Goal: Task Accomplishment & Management: Manage account settings

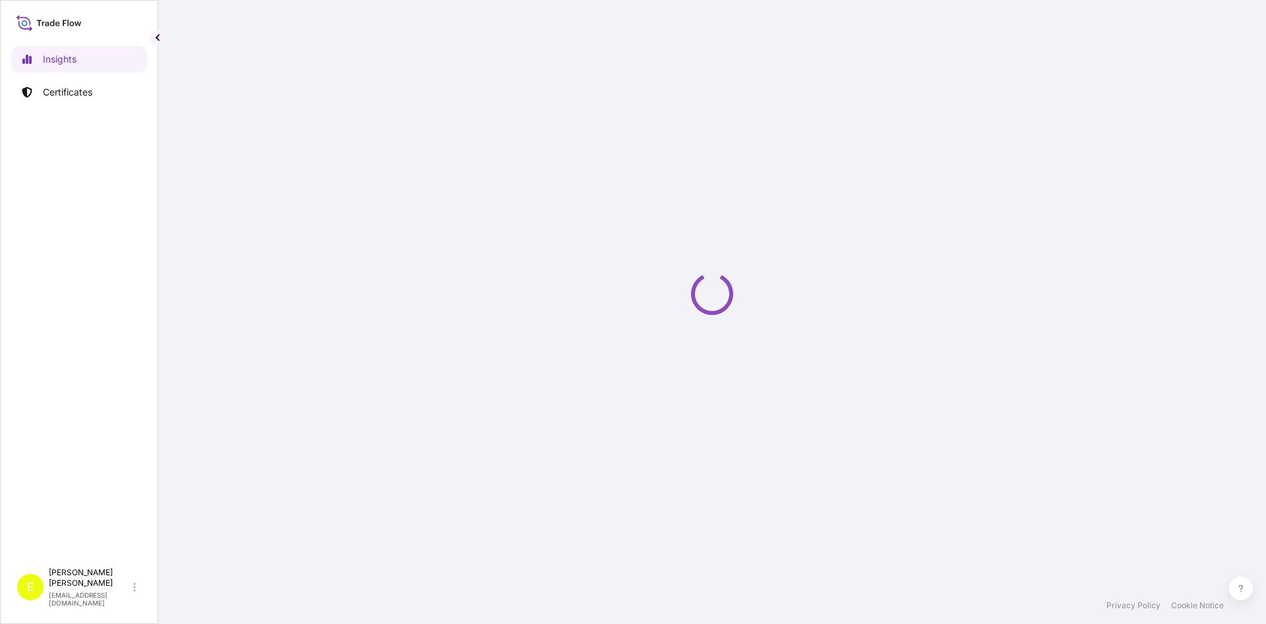
select select "2025"
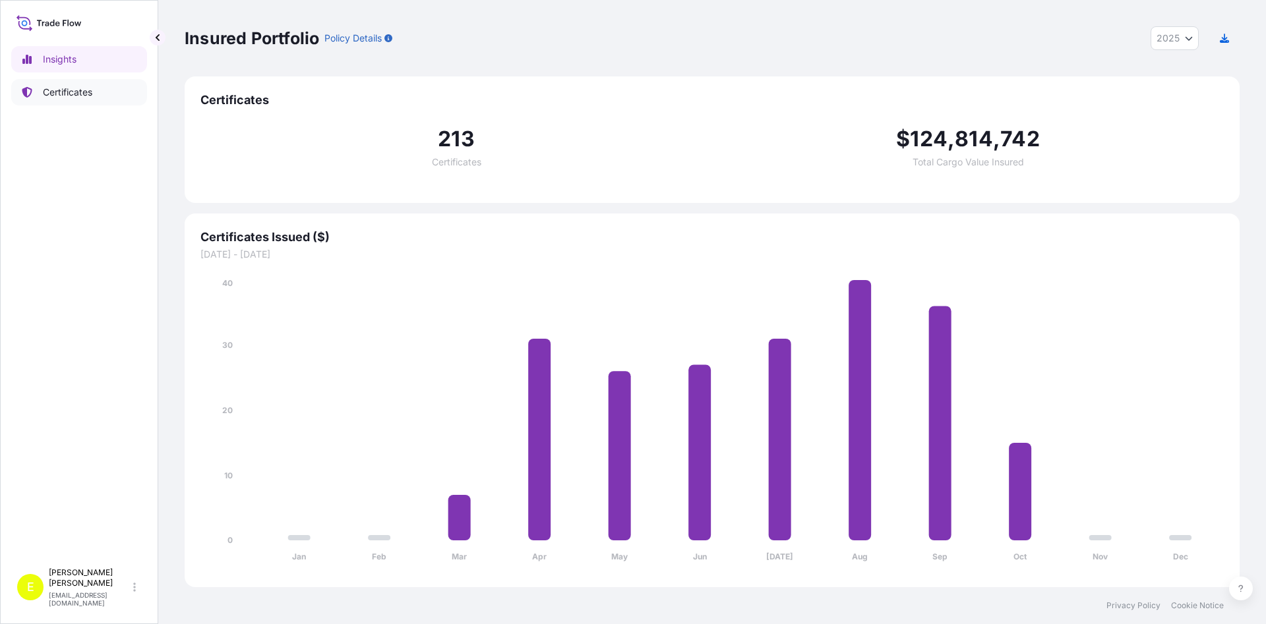
click at [71, 99] on link "Certificates" at bounding box center [79, 92] width 136 height 26
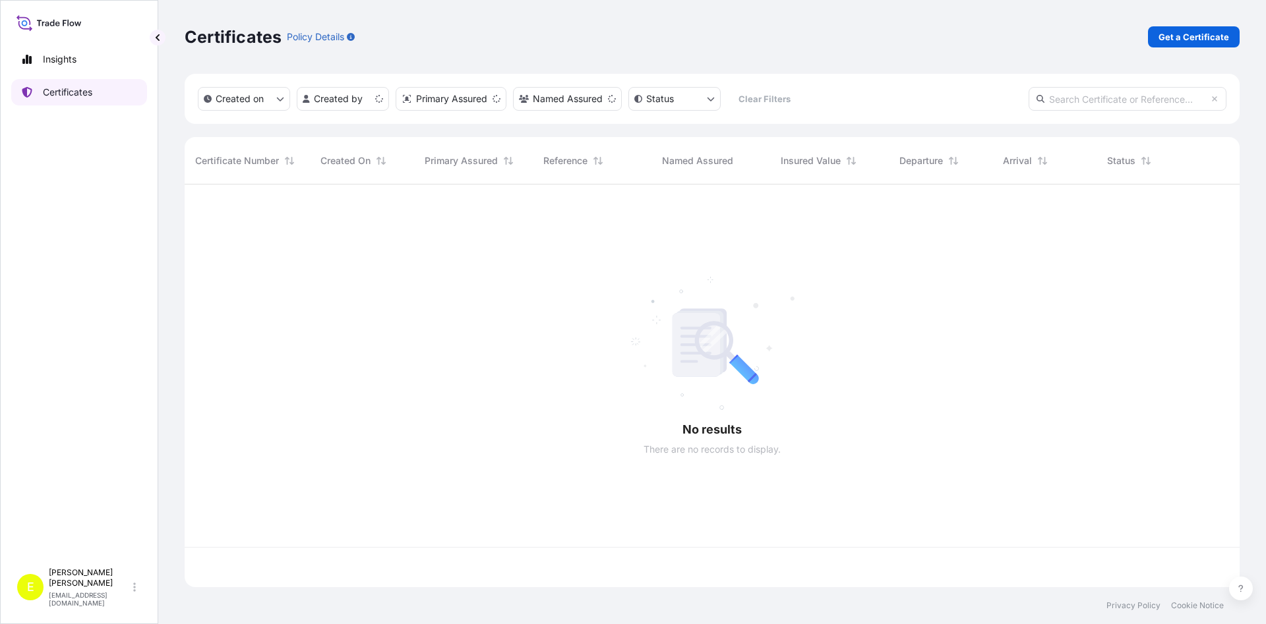
scroll to position [410, 1055]
click at [1081, 99] on input "text" at bounding box center [1128, 99] width 198 height 24
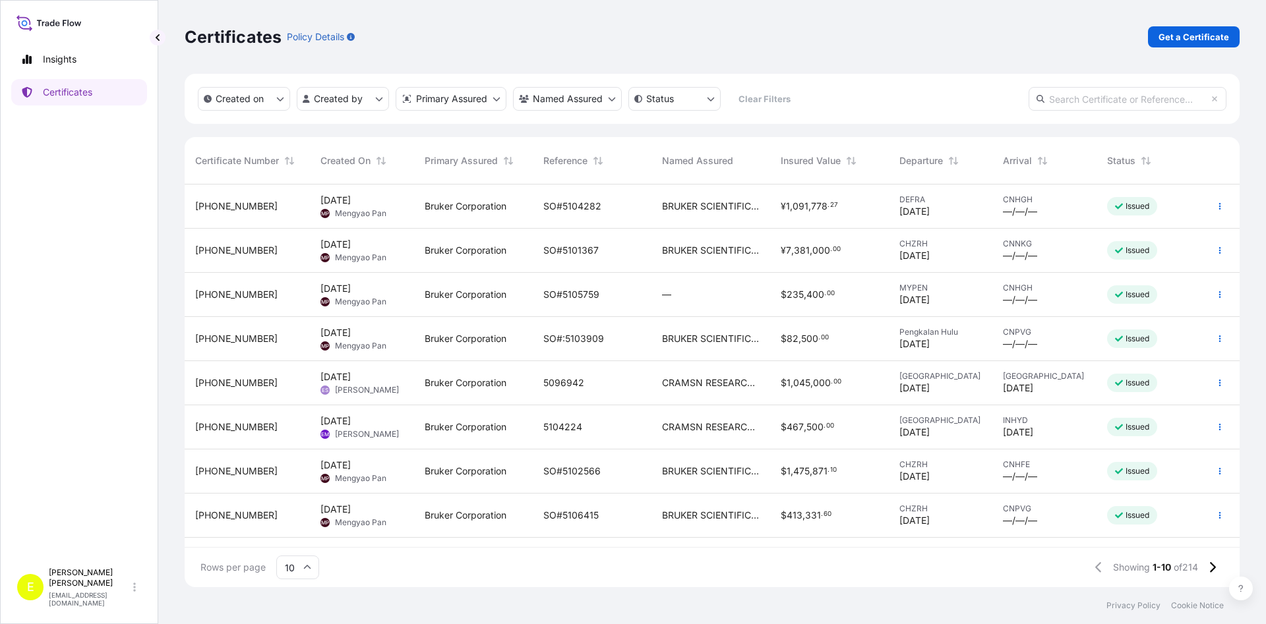
paste input "[PHONE_NUMBER]"
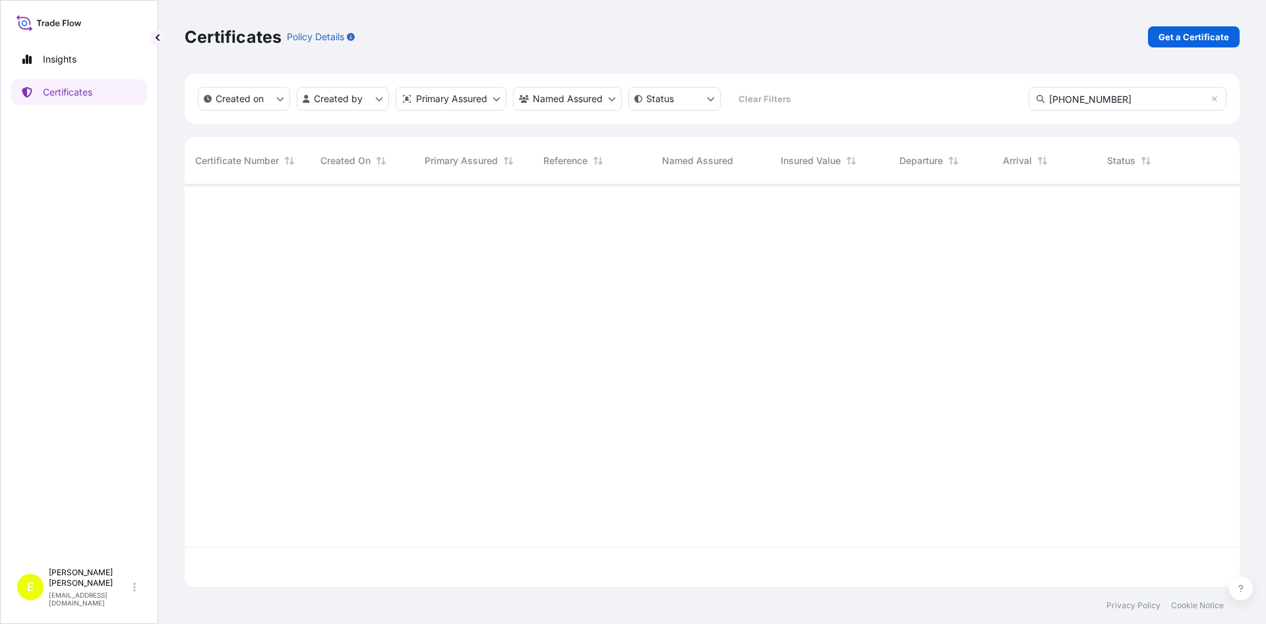
type input "[PHONE_NUMBER]"
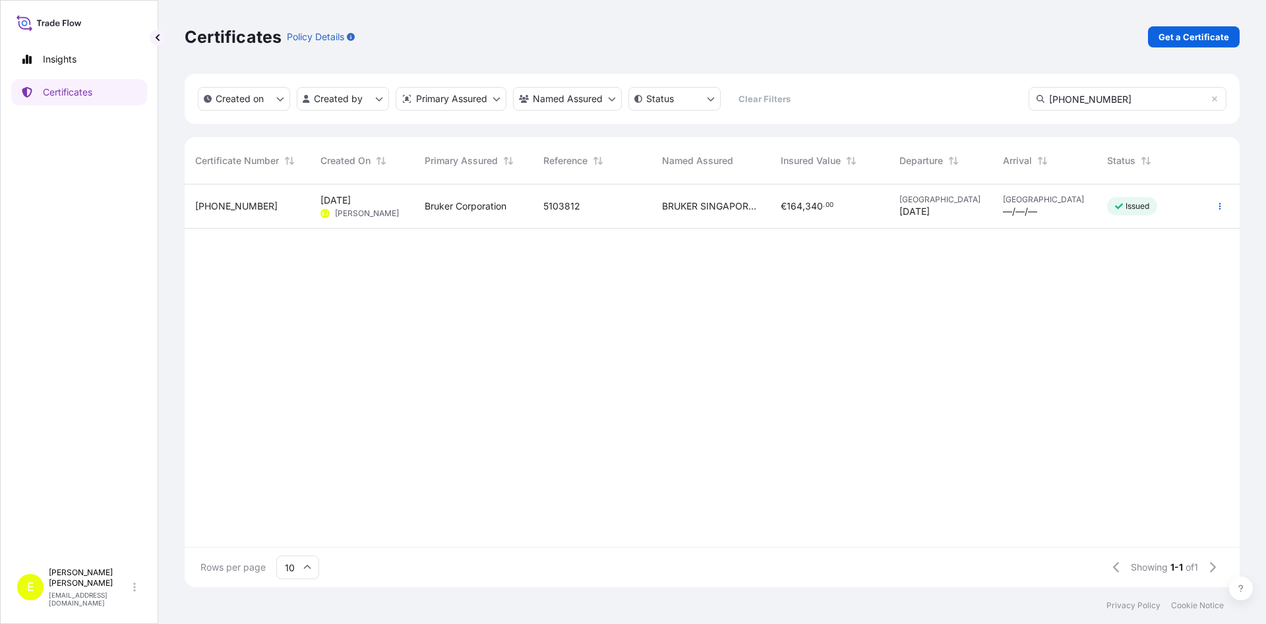
click at [245, 208] on span "[PHONE_NUMBER]" at bounding box center [236, 206] width 82 height 13
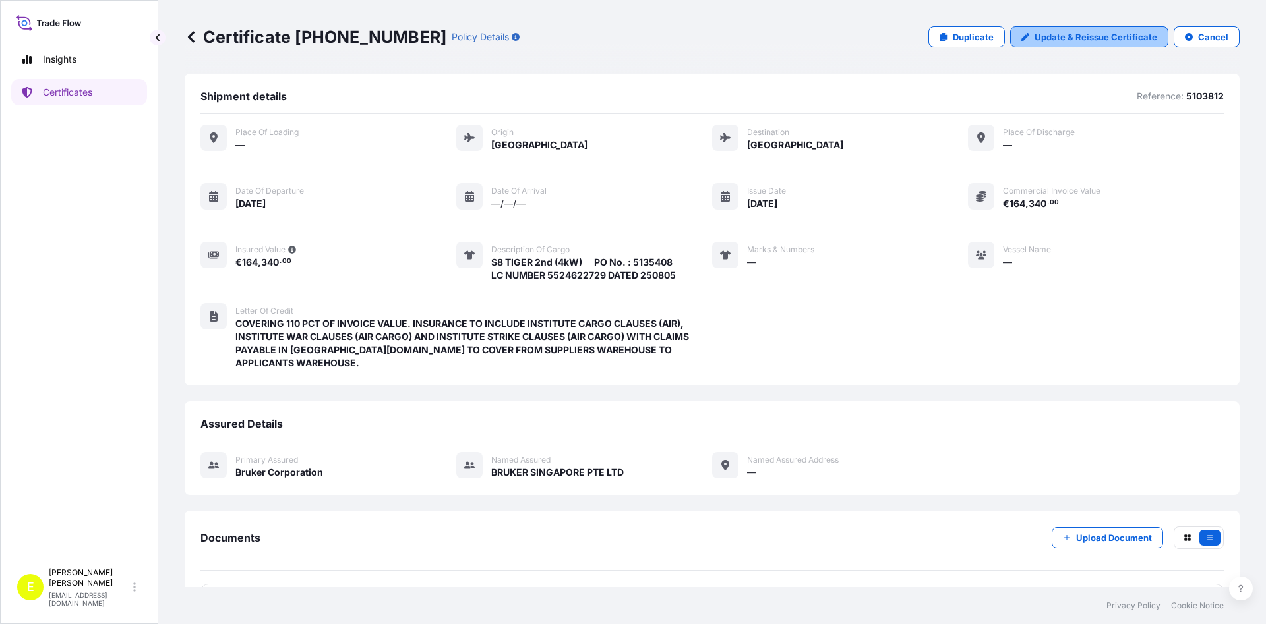
click at [1078, 39] on p "Update & Reissue Certificate" at bounding box center [1095, 36] width 123 height 13
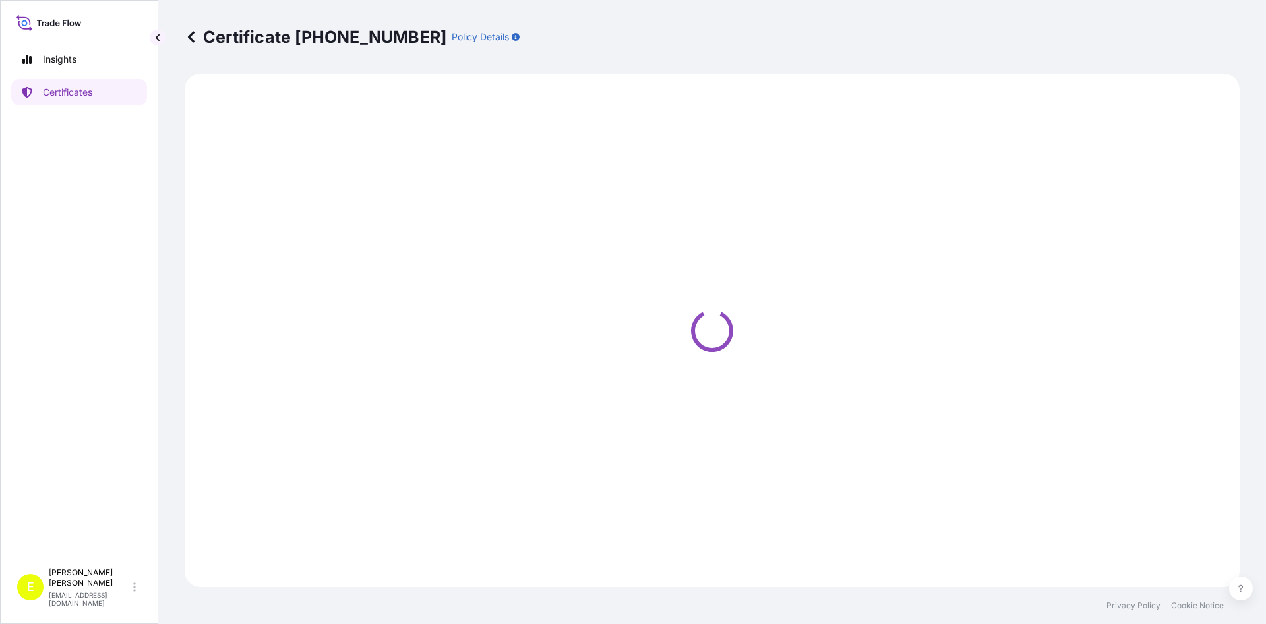
select select "Air"
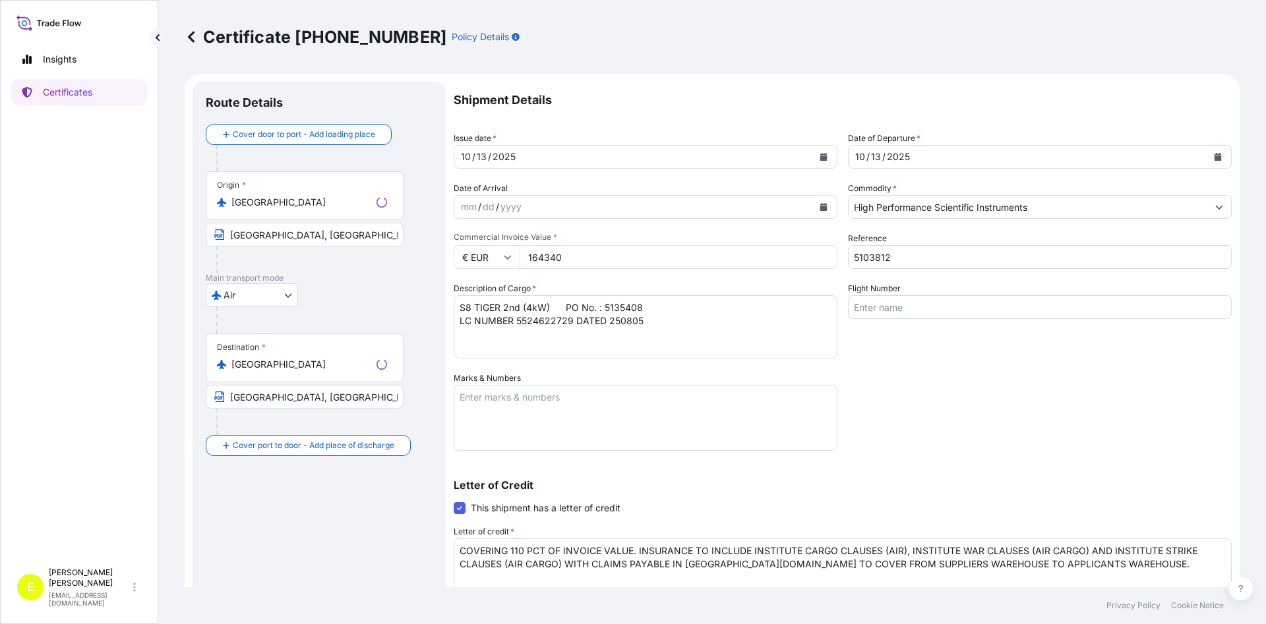
select select "31474"
click at [1215, 150] on button "Calendar" at bounding box center [1217, 156] width 21 height 21
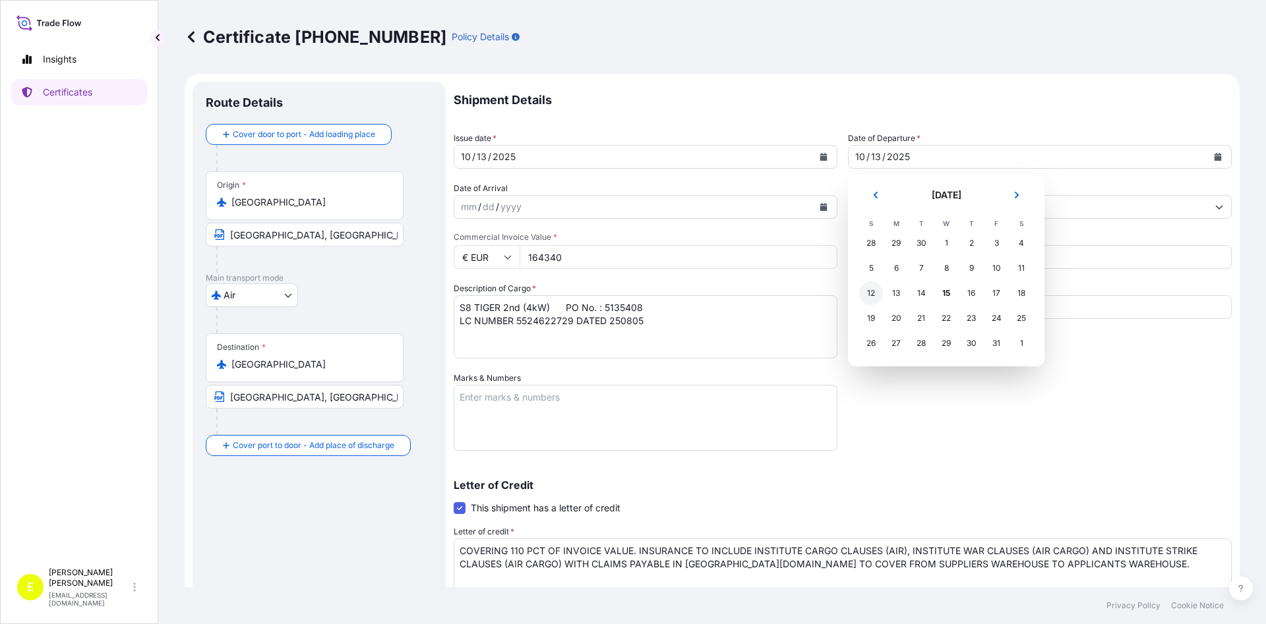
click at [874, 295] on div "12" at bounding box center [871, 294] width 24 height 24
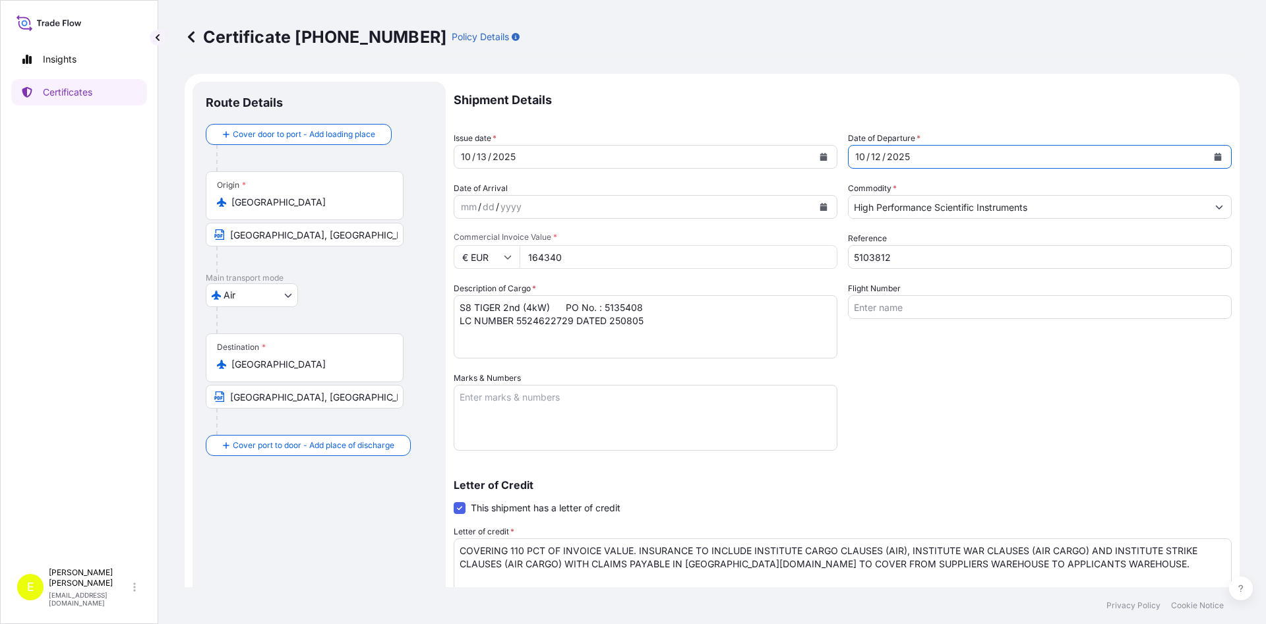
click at [825, 158] on icon "Calendar" at bounding box center [823, 157] width 7 height 8
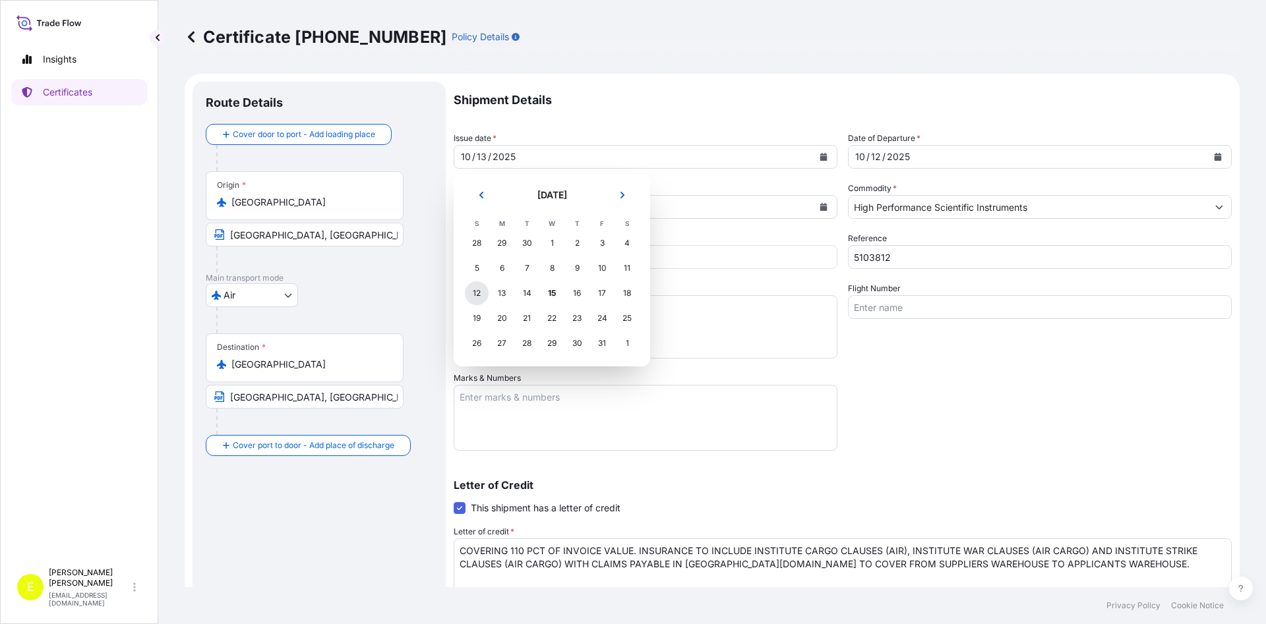
click at [475, 294] on div "12" at bounding box center [477, 294] width 24 height 24
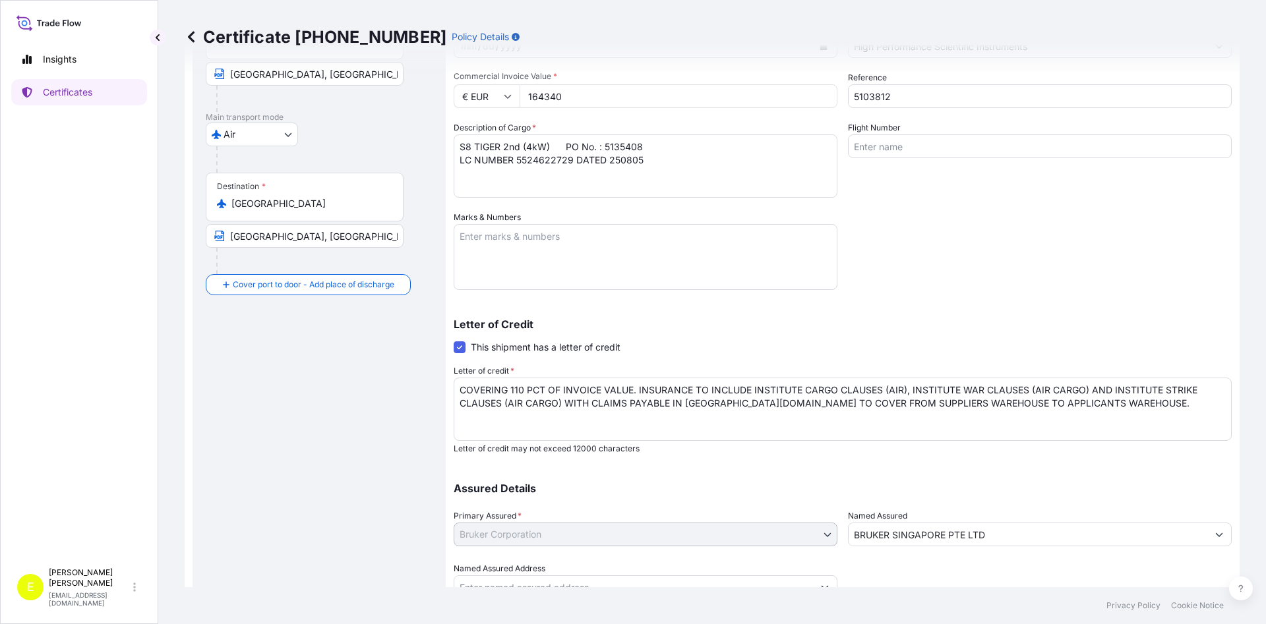
scroll to position [210, 0]
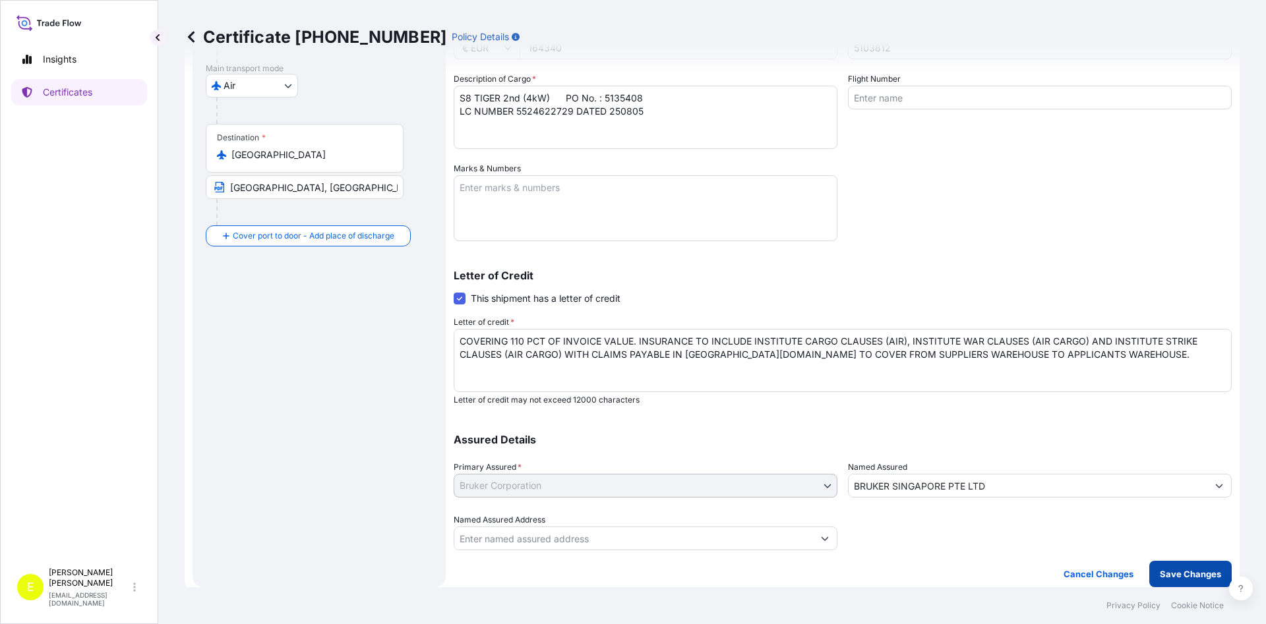
click at [1195, 576] on p "Save Changes" at bounding box center [1190, 574] width 61 height 13
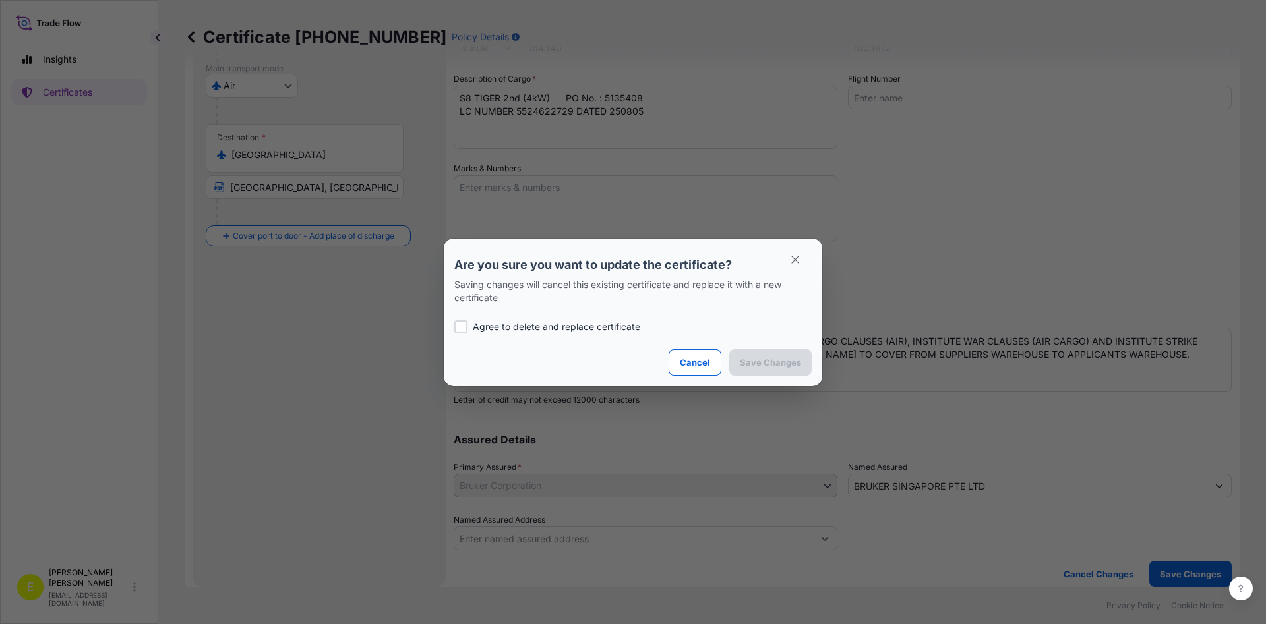
click at [556, 328] on p "Agree to delete and replace certificate" at bounding box center [556, 326] width 167 height 13
checkbox input "true"
click at [774, 361] on p "Save Changes" at bounding box center [770, 362] width 61 height 13
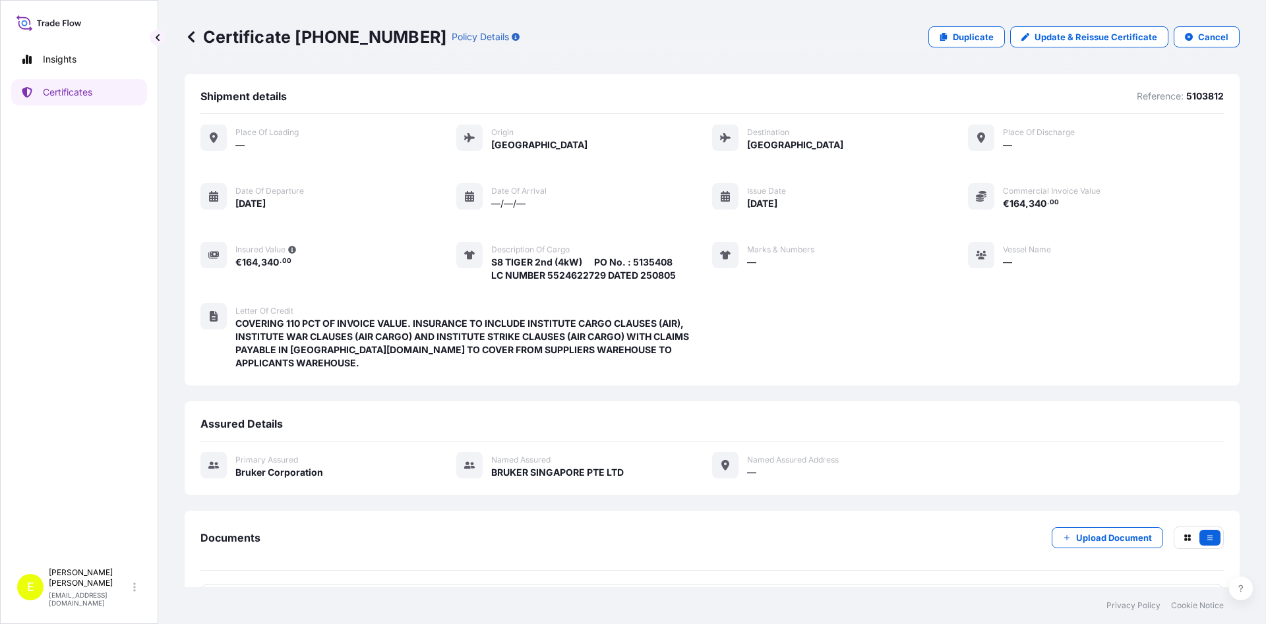
scroll to position [32, 0]
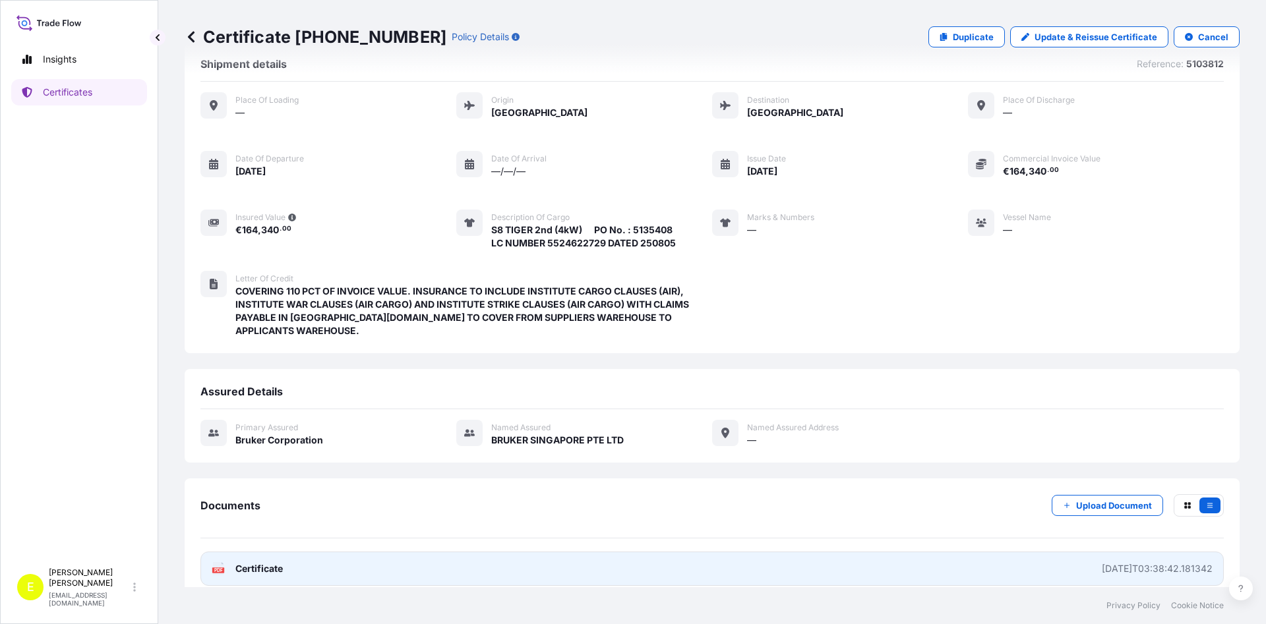
click at [253, 562] on span "Certificate" at bounding box center [258, 568] width 47 height 13
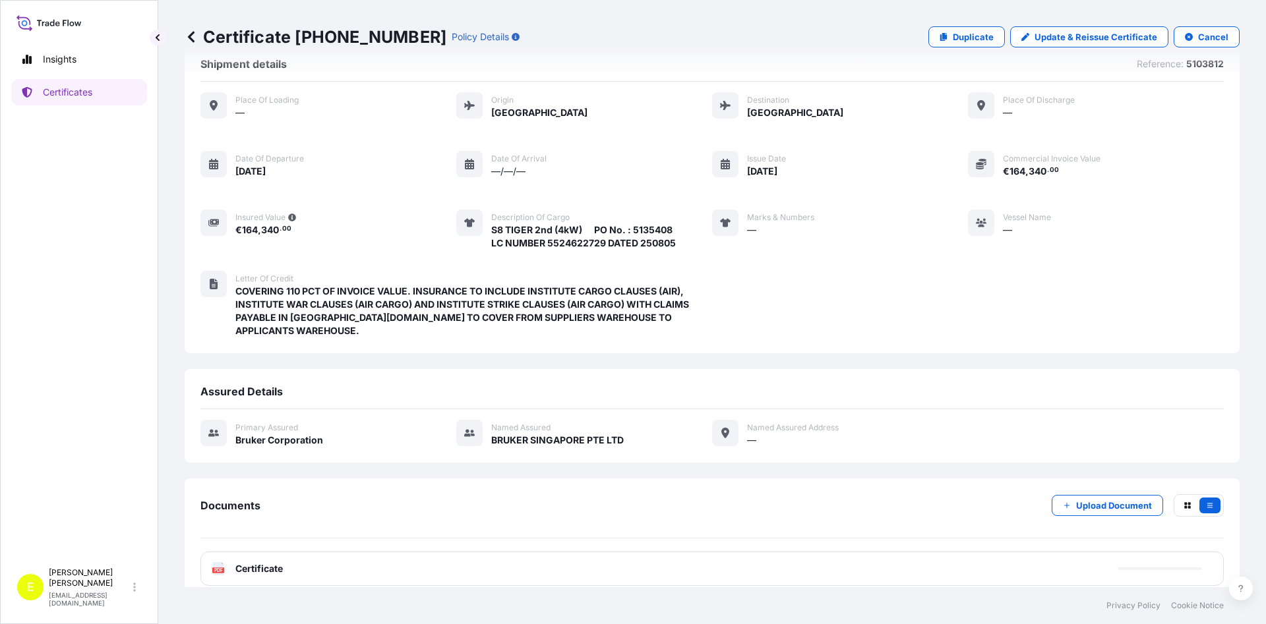
scroll to position [0, 0]
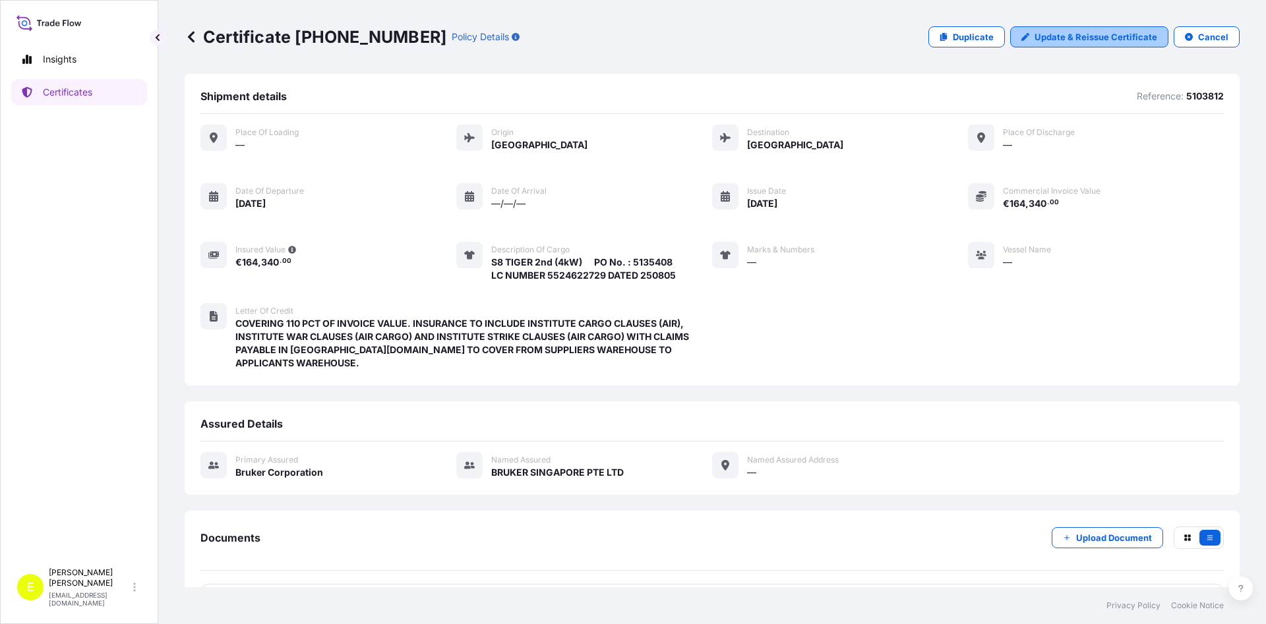
click at [1118, 30] on p "Update & Reissue Certificate" at bounding box center [1095, 36] width 123 height 13
select select "Air"
select select "31474"
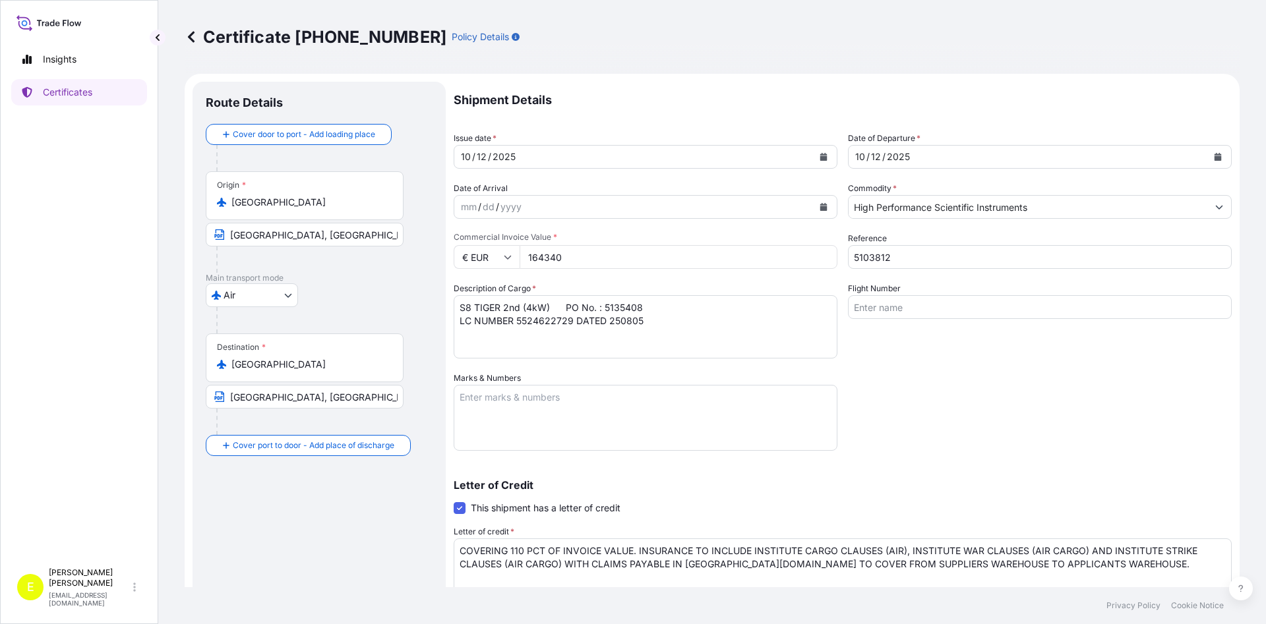
scroll to position [210, 0]
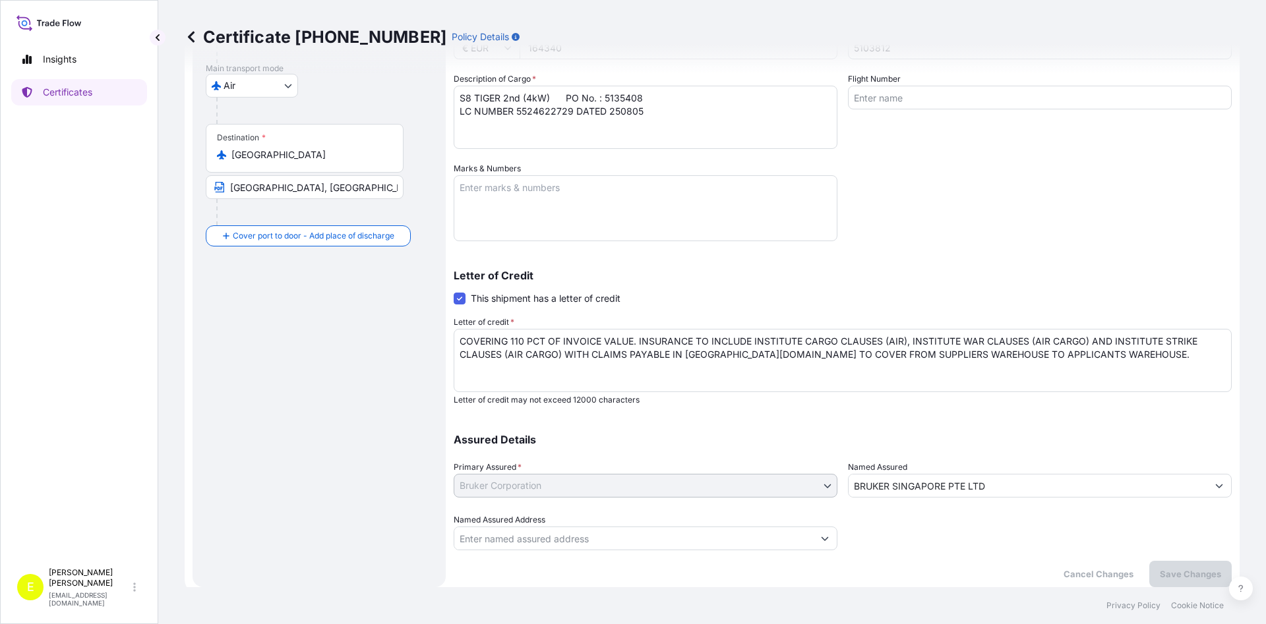
click at [762, 341] on textarea "COVERING 110 PCT OF INVOICE VALUE. INSURANCE TO INCLUDE INSTITUTE CARGO CLAUSES…" at bounding box center [843, 360] width 778 height 63
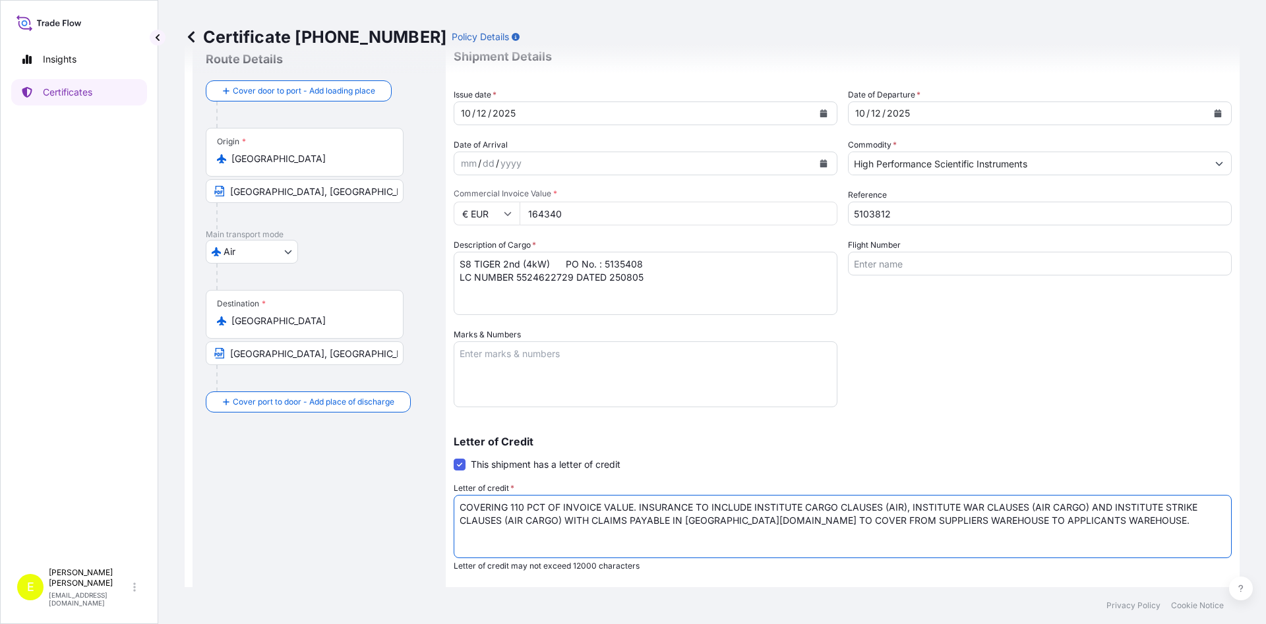
scroll to position [0, 0]
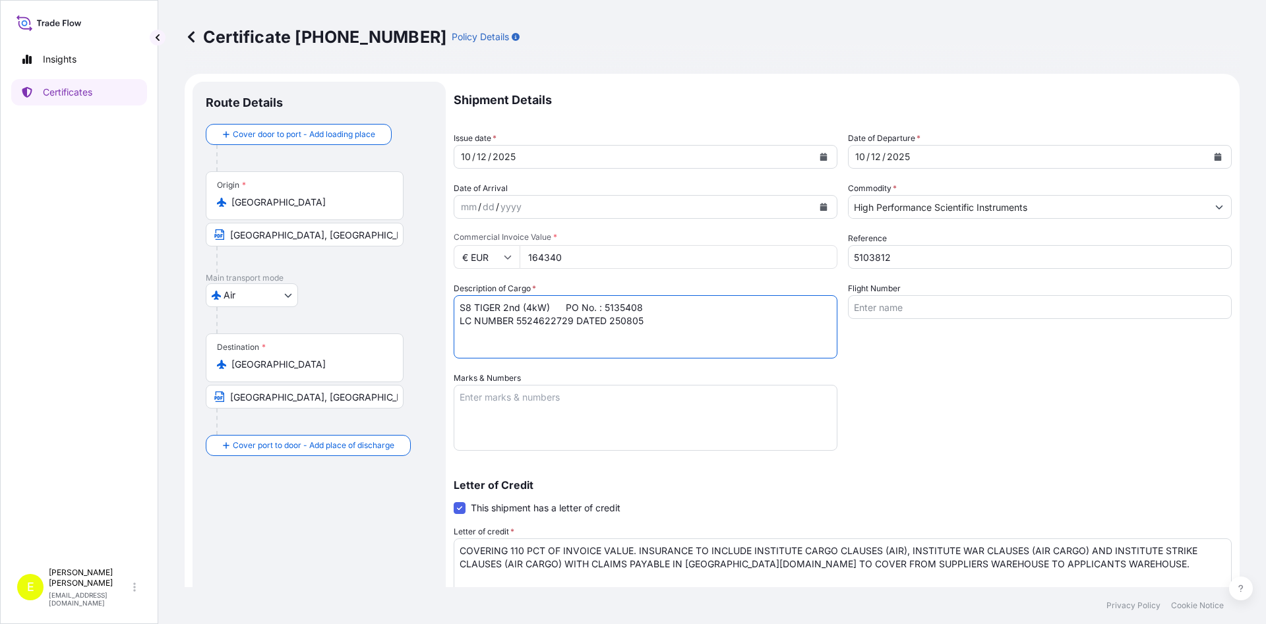
click at [728, 326] on textarea "S8 TIGER 2nd (4kW) PO No. : 5135408 LC NUMBER 5524622729 DATED 250805" at bounding box center [646, 326] width 384 height 63
click at [710, 397] on textarea "Marks & Numbers" at bounding box center [646, 418] width 384 height 66
click at [583, 552] on textarea "COVERING 110 PCT OF INVOICE VALUE. INSURANCE TO INCLUDE INSTITUTE CARGO CLAUSES…" at bounding box center [843, 570] width 778 height 63
click at [721, 361] on div "Shipment Details Issue date * [DATE] Date of Departure * [DATE] Date of Arrival…" at bounding box center [843, 421] width 778 height 678
click at [527, 325] on textarea "S8 TIGER 2nd (4kW) PO No. : 5135408 LC NUMBER 5524622729 DATED 250805" at bounding box center [646, 326] width 384 height 63
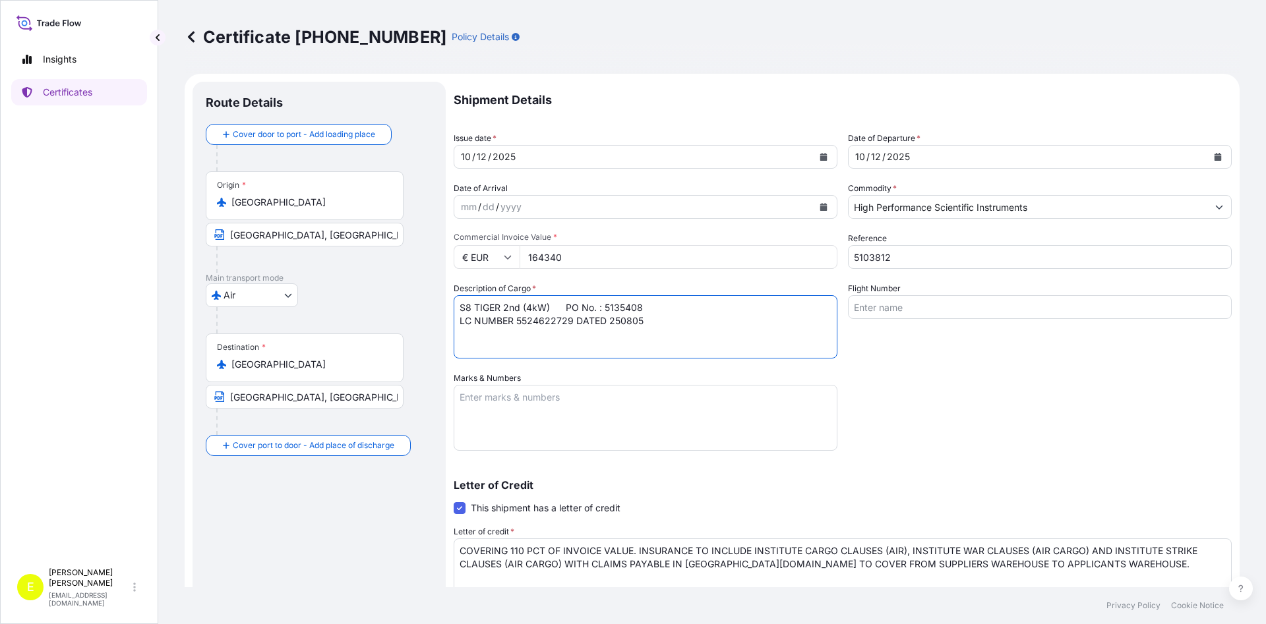
click at [462, 507] on span at bounding box center [460, 508] width 12 height 12
click at [454, 501] on input "This shipment has a letter of credit" at bounding box center [454, 501] width 0 height 0
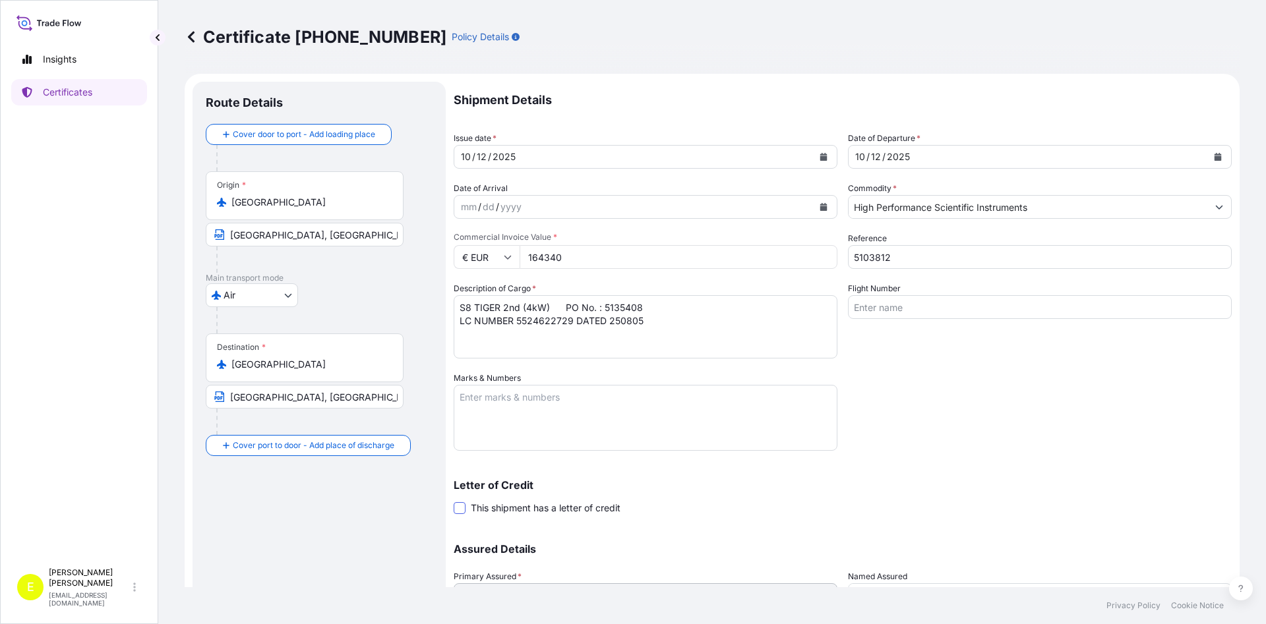
click at [462, 507] on span at bounding box center [460, 508] width 12 height 12
click at [454, 501] on input "This shipment has a letter of credit" at bounding box center [454, 501] width 0 height 0
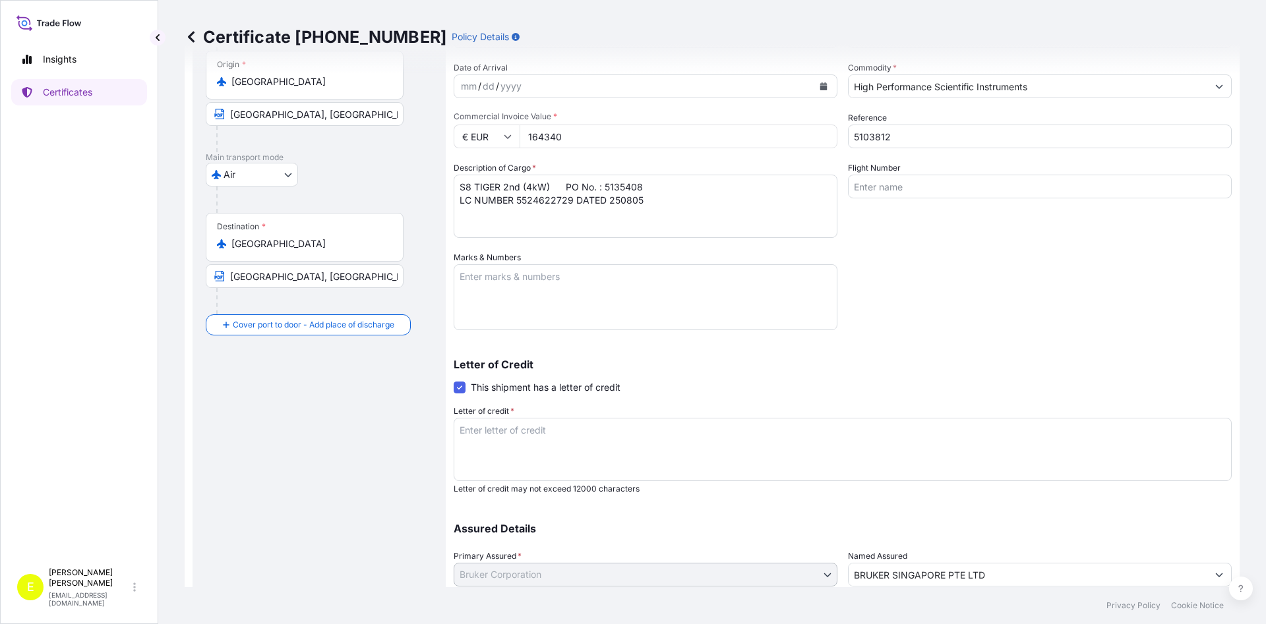
scroll to position [210, 0]
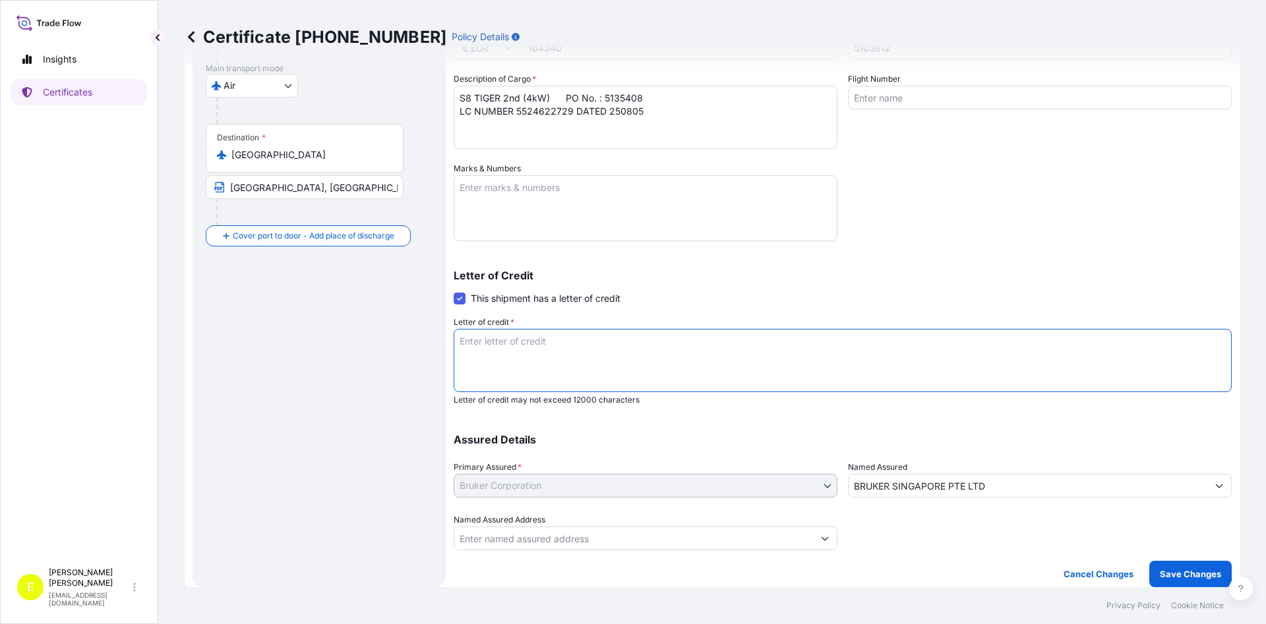
click at [484, 357] on textarea "COVERING 110 PCT OF INVOICE VALUE. INSURANCE TO INCLUDE INSTITUTE CARGO CLAUSES…" at bounding box center [843, 360] width 778 height 63
paste textarea "COVERING 110 PCT OF INVOICE VALUE. INSURANCE TO INCLUDE INSTITUTE CARGO CLAUSES…"
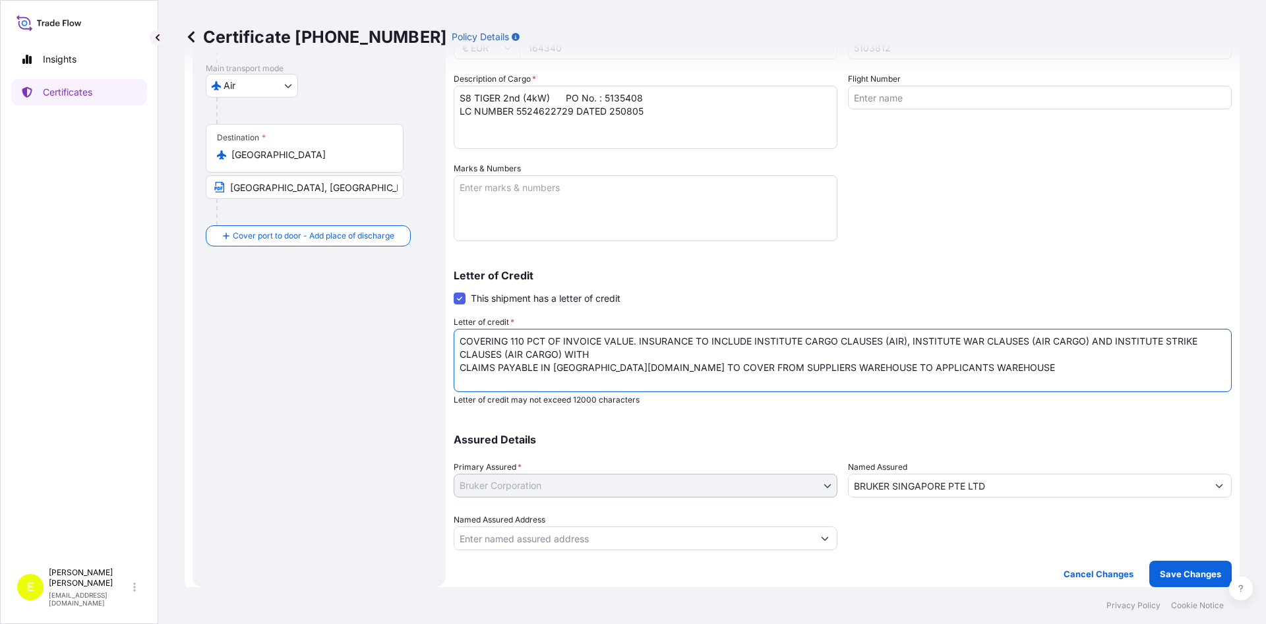
click at [707, 295] on div "Letter of Credit This shipment has a letter of credit Letter of credit * COVERI…" at bounding box center [843, 337] width 778 height 135
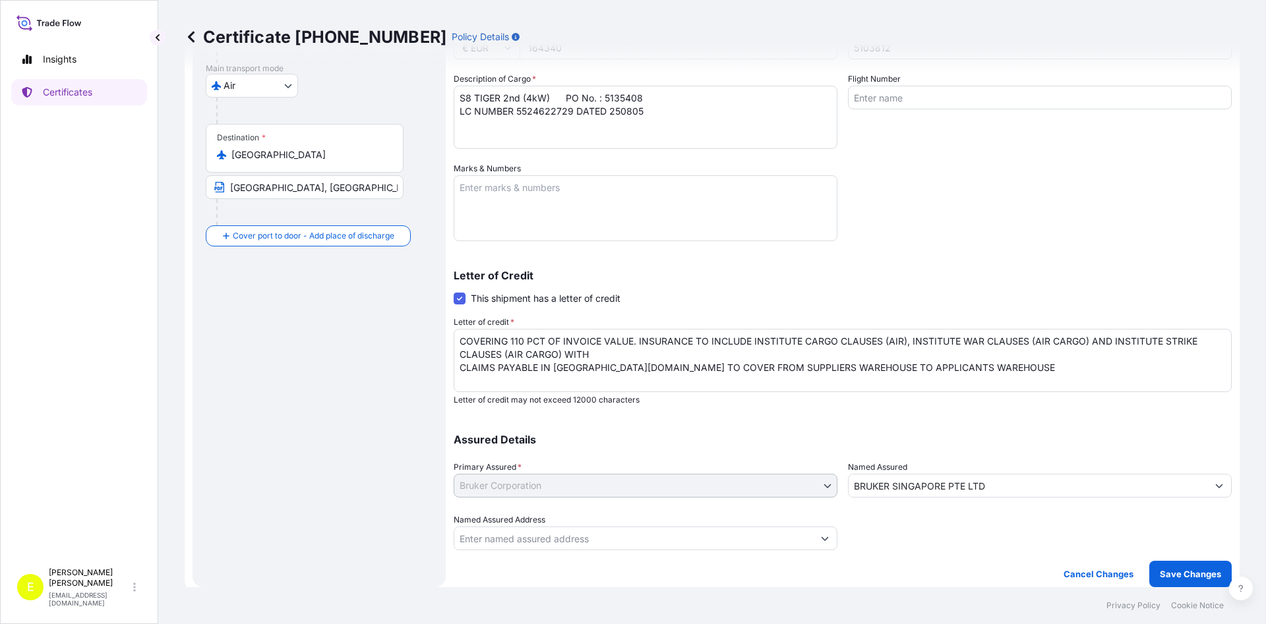
click at [620, 355] on textarea "COVERING 110 PCT OF INVOICE VALUE. INSURANCE TO INCLUDE INSTITUTE CARGO CLAUSES…" at bounding box center [843, 360] width 778 height 63
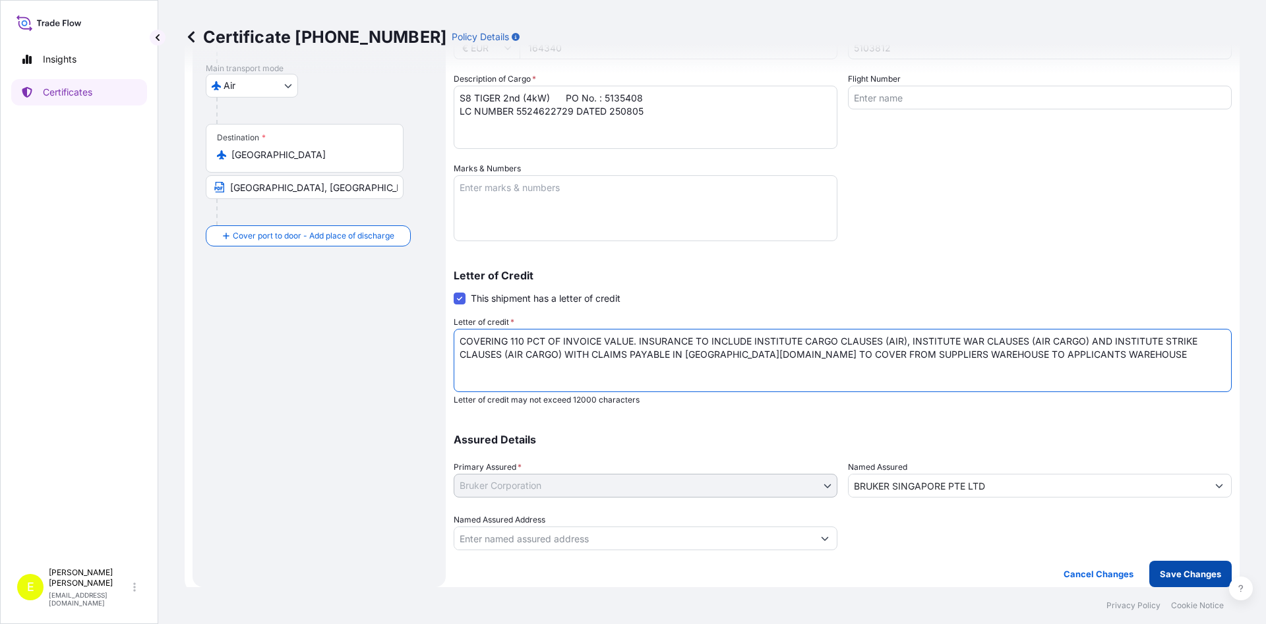
type textarea "COVERING 110 PCT OF INVOICE VALUE. INSURANCE TO INCLUDE INSTITUTE CARGO CLAUSES…"
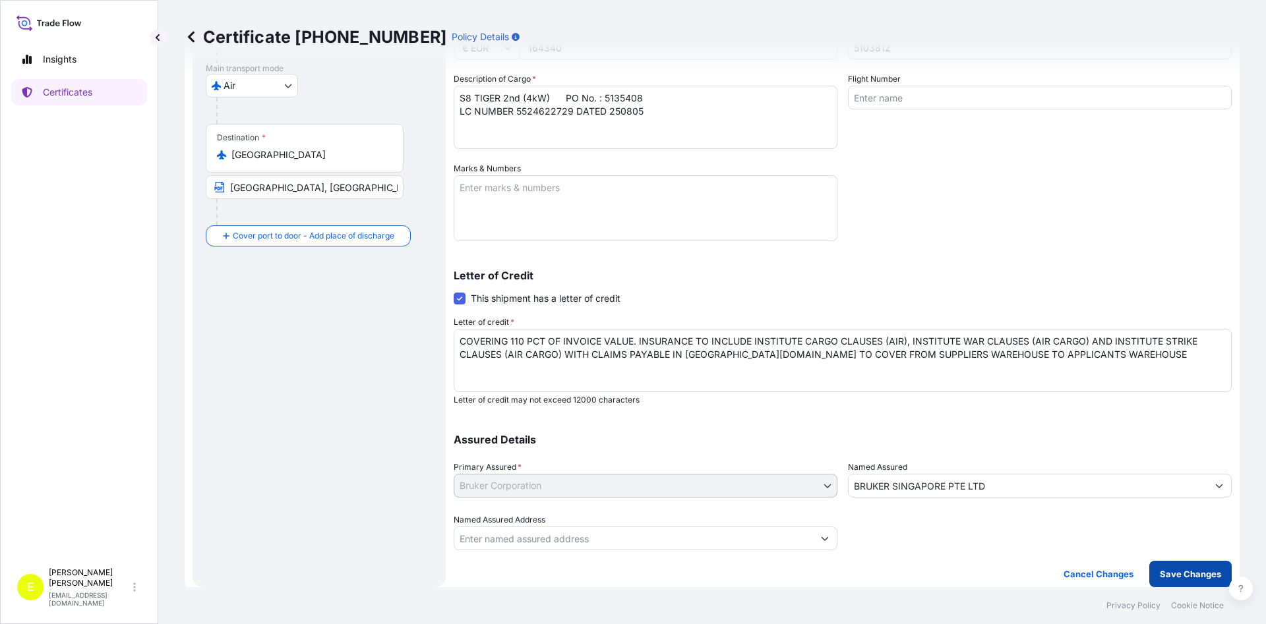
click at [1187, 574] on p "Save Changes" at bounding box center [1190, 574] width 61 height 13
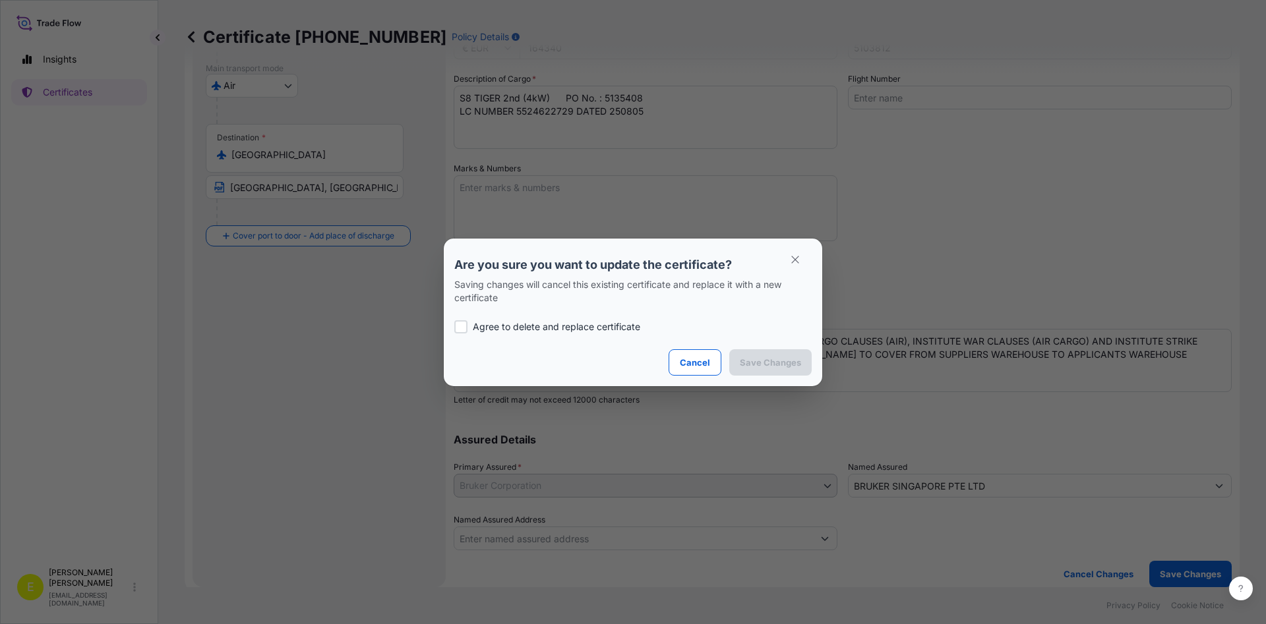
click at [500, 322] on p "Agree to delete and replace certificate" at bounding box center [556, 326] width 167 height 13
checkbox input "true"
click at [767, 363] on p "Save Changes" at bounding box center [770, 362] width 61 height 13
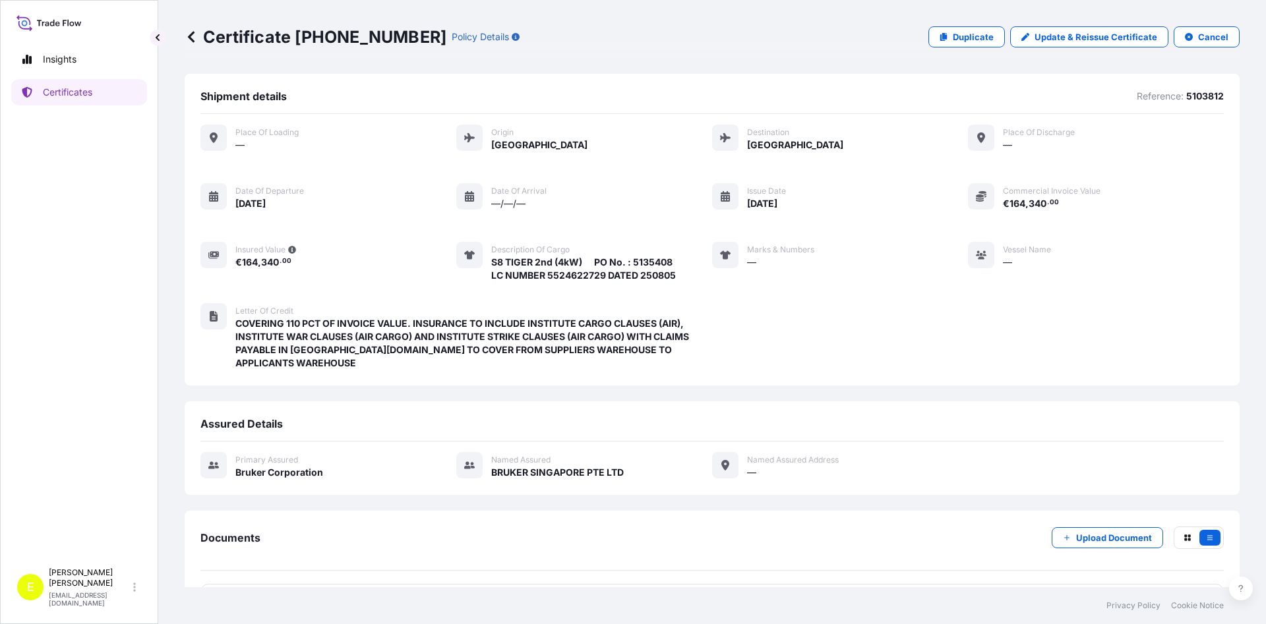
scroll to position [32, 0]
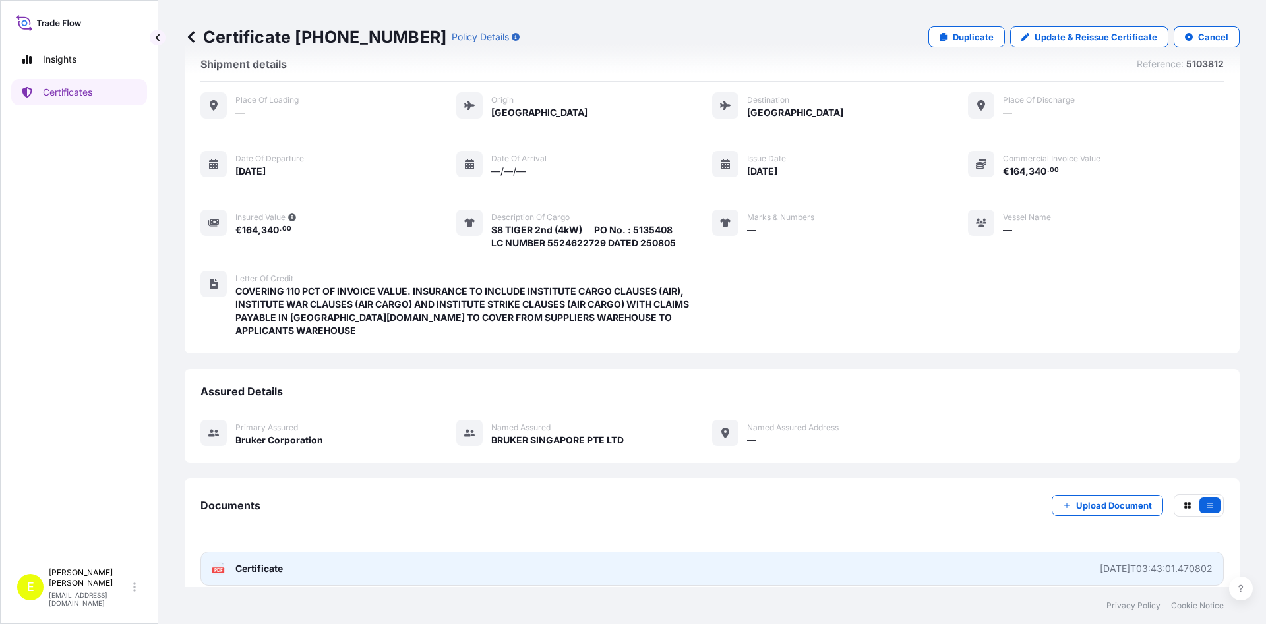
click at [282, 562] on span "Certificate" at bounding box center [258, 568] width 47 height 13
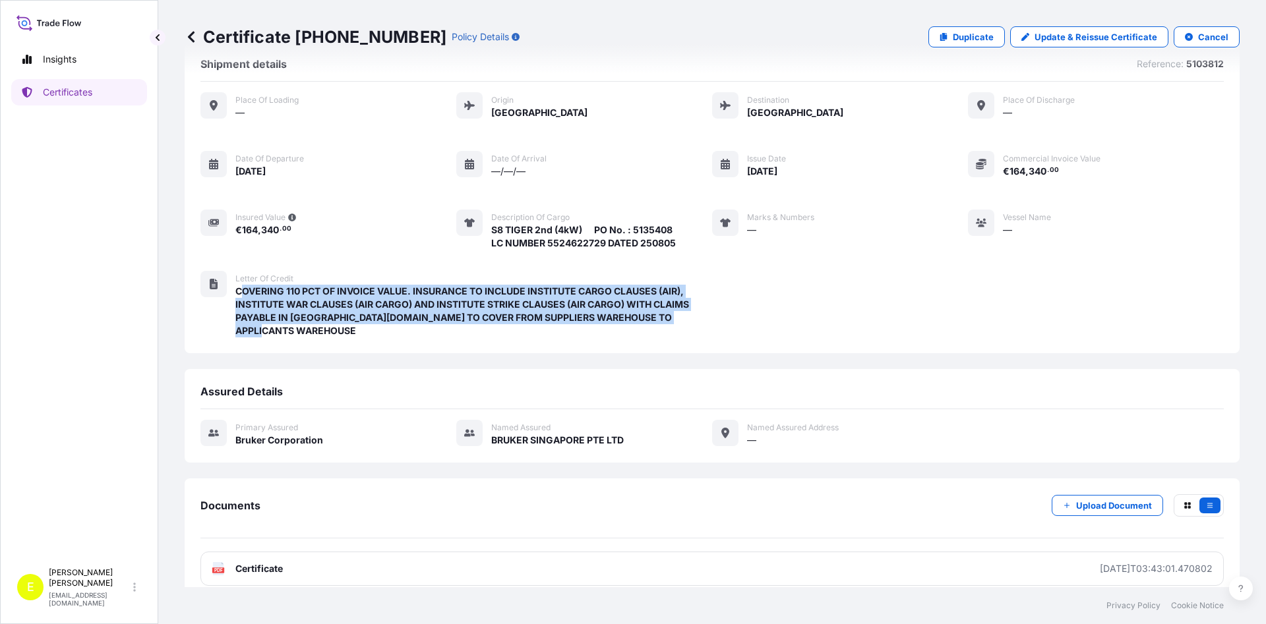
drag, startPoint x: 245, startPoint y: 289, endPoint x: 744, endPoint y: 323, distance: 500.3
click at [712, 323] on span "COVERING 110 PCT OF INVOICE VALUE. INSURANCE TO INCLUDE INSTITUTE CARGO CLAUSES…" at bounding box center [473, 311] width 477 height 53
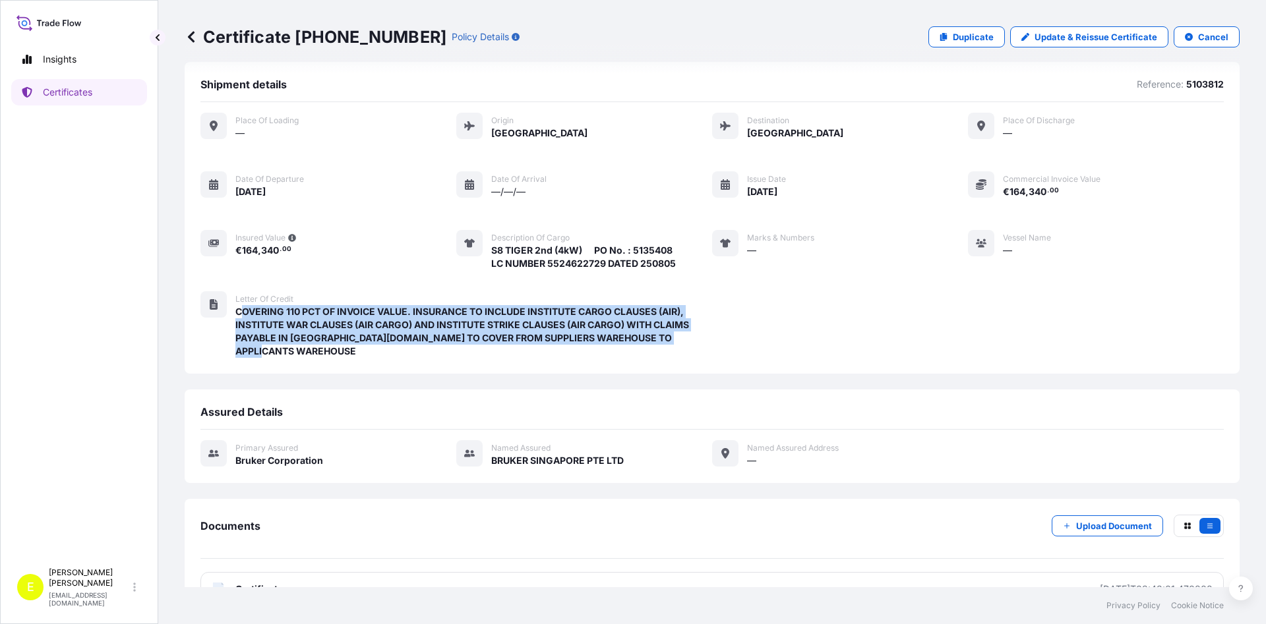
scroll to position [0, 0]
